Goal: Navigation & Orientation: Find specific page/section

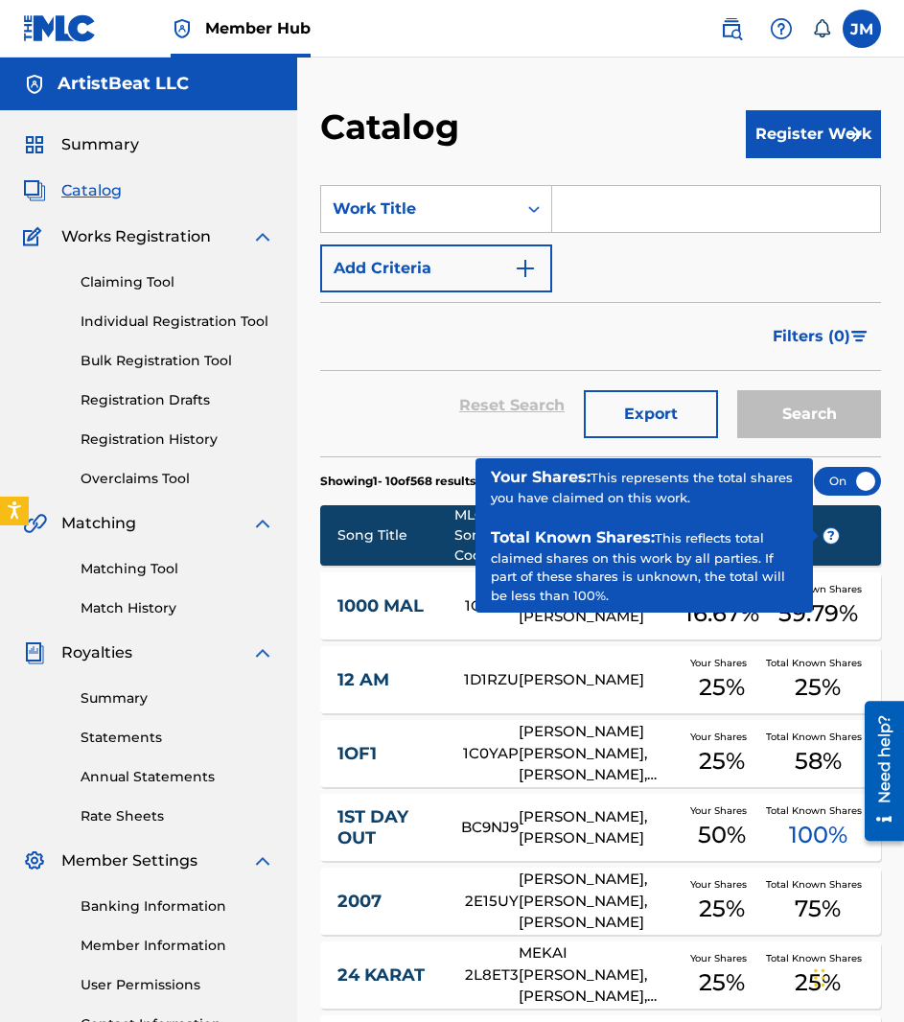
click at [628, 130] on div "Catalog" at bounding box center [533, 134] width 426 height 57
